Goal: Information Seeking & Learning: Learn about a topic

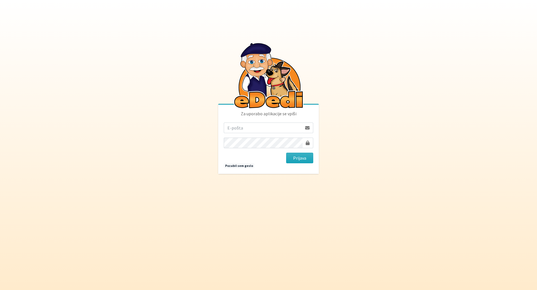
click at [256, 130] on input "email" at bounding box center [263, 128] width 78 height 11
click at [239, 129] on input "sfiligojmojca@gmail.com" at bounding box center [263, 128] width 78 height 11
type input "[EMAIL_ADDRESS][DOMAIN_NAME]"
click at [300, 158] on button "Prijava" at bounding box center [299, 158] width 27 height 11
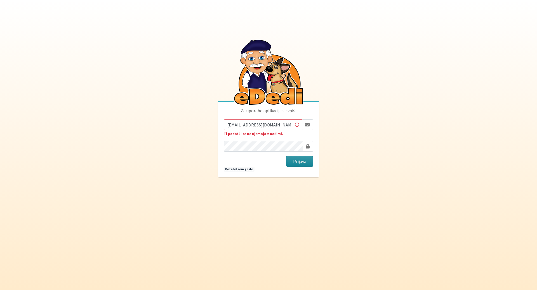
click at [309, 163] on button "Prijava" at bounding box center [299, 161] width 27 height 11
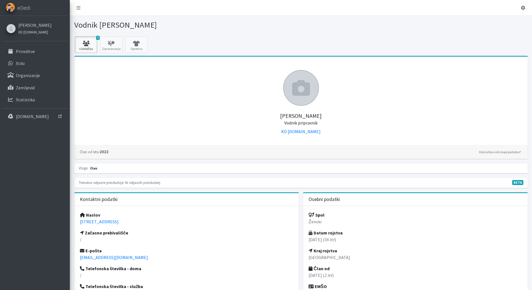
click at [92, 46] on link "5 Udeležba" at bounding box center [86, 44] width 22 height 17
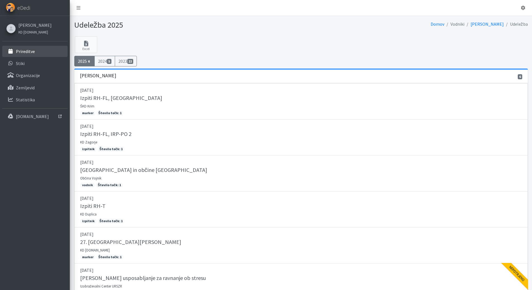
click at [35, 53] on link "Prireditve" at bounding box center [34, 51] width 65 height 11
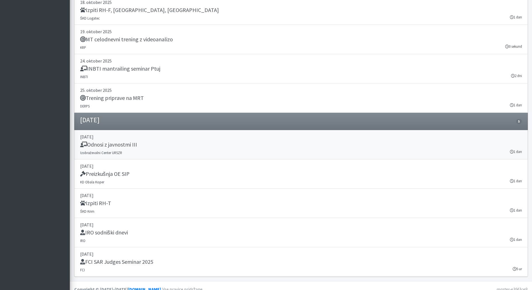
scroll to position [1333, 0]
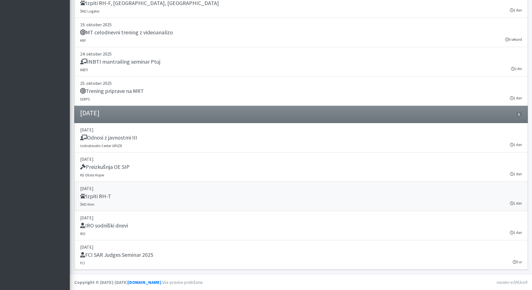
click at [107, 196] on h5 "Izpiti RH-T" at bounding box center [95, 196] width 31 height 7
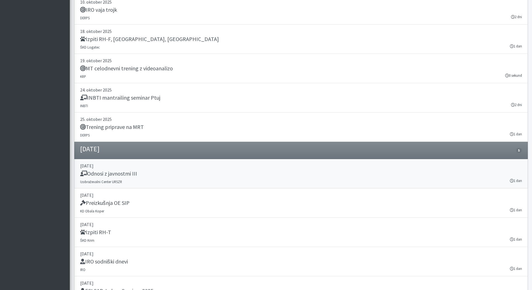
scroll to position [1222, 0]
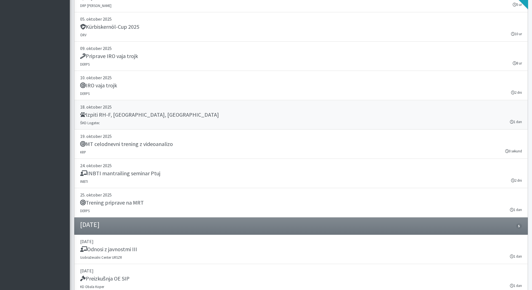
click at [103, 113] on h5 "Izpiti RH-F, FL, MT" at bounding box center [149, 115] width 139 height 7
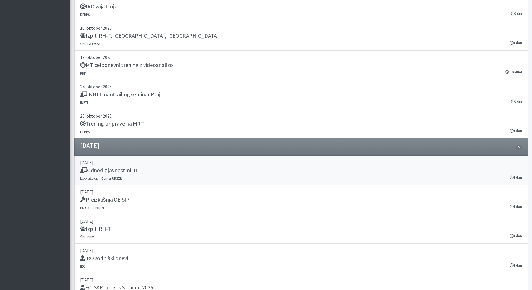
scroll to position [1333, 0]
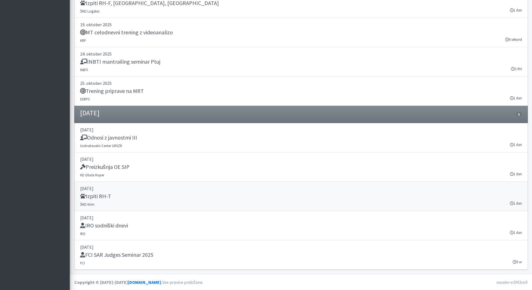
click at [102, 197] on h5 "Izpiti RH-T" at bounding box center [95, 196] width 31 height 7
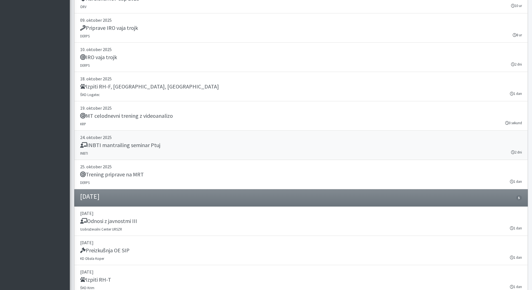
scroll to position [1249, 0]
click at [111, 89] on h5 "Izpiti RH-F, FL, MT" at bounding box center [149, 87] width 139 height 7
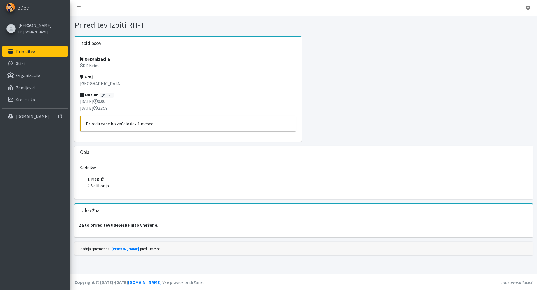
drag, startPoint x: 109, startPoint y: 25, endPoint x: 147, endPoint y: 25, distance: 38.0
click at [147, 25] on h1 "Prireditev Izpiti RH-T" at bounding box center [187, 25] width 227 height 10
copy h1 "Izpiti RH-T"
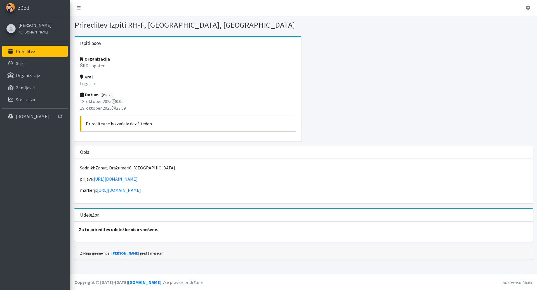
click at [24, 8] on span "eDedi" at bounding box center [23, 8] width 13 height 8
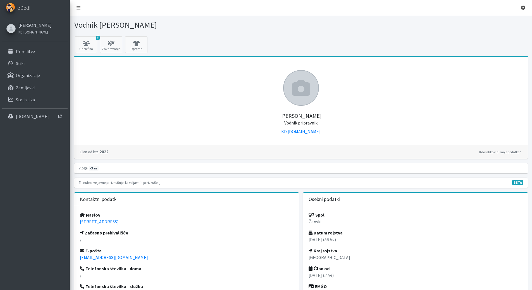
click at [522, 9] on icon at bounding box center [523, 8] width 4 height 4
click at [505, 23] on link "Odjavi se" at bounding box center [508, 20] width 44 height 9
